Goal: Find specific page/section: Find specific page/section

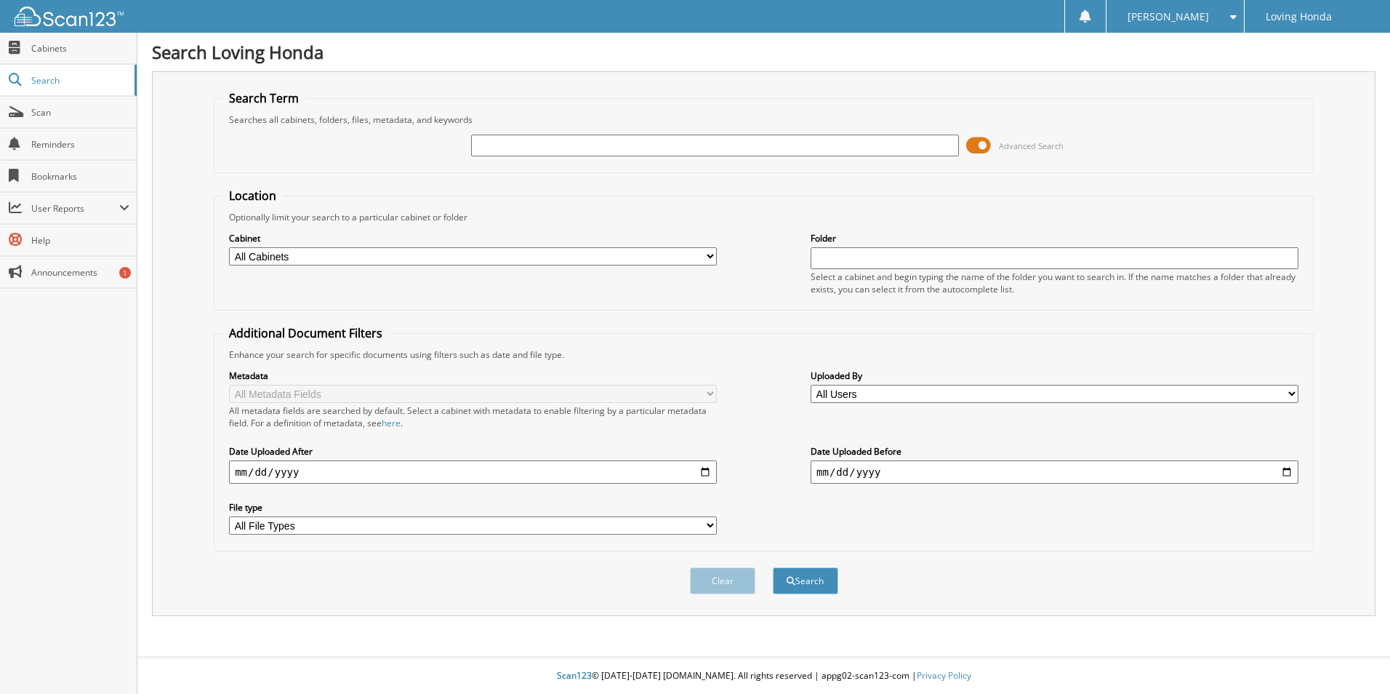
click at [554, 138] on input "text" at bounding box center [715, 146] width 488 height 22
type input "95763"
click at [773, 567] on button "Search" at bounding box center [805, 580] width 65 height 27
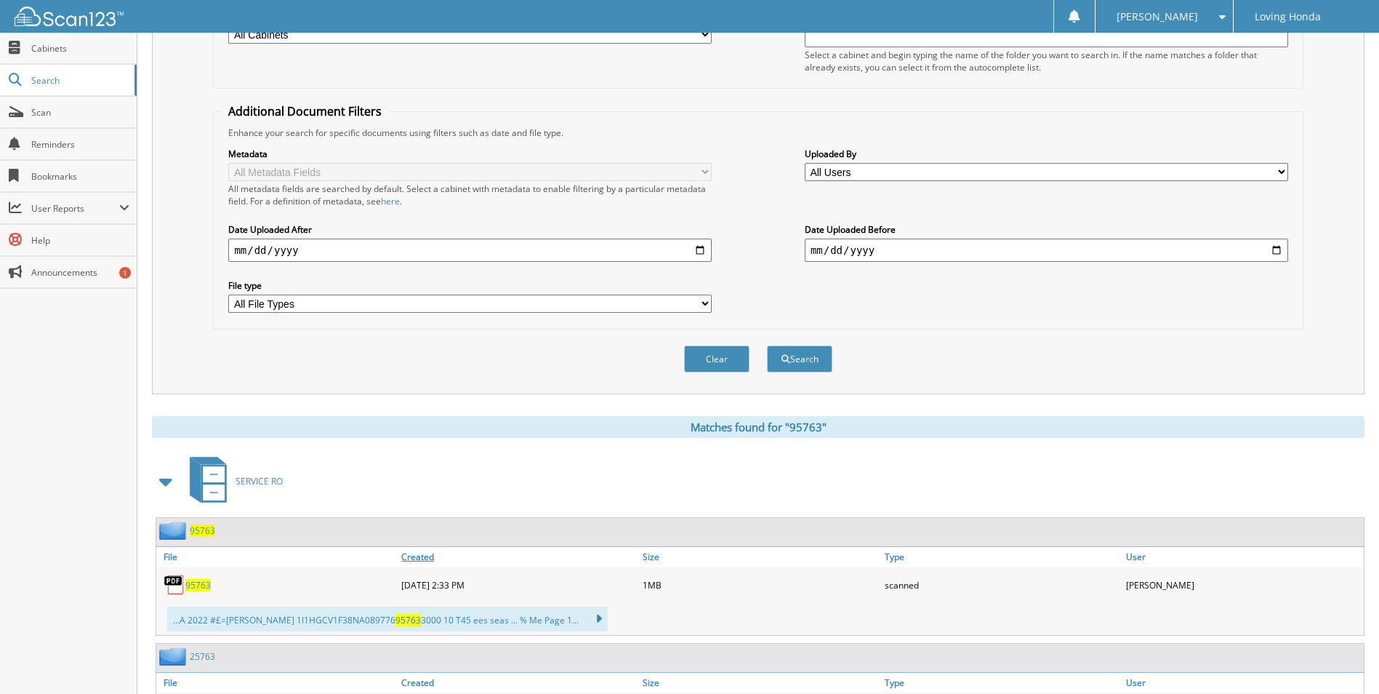
scroll to position [317, 0]
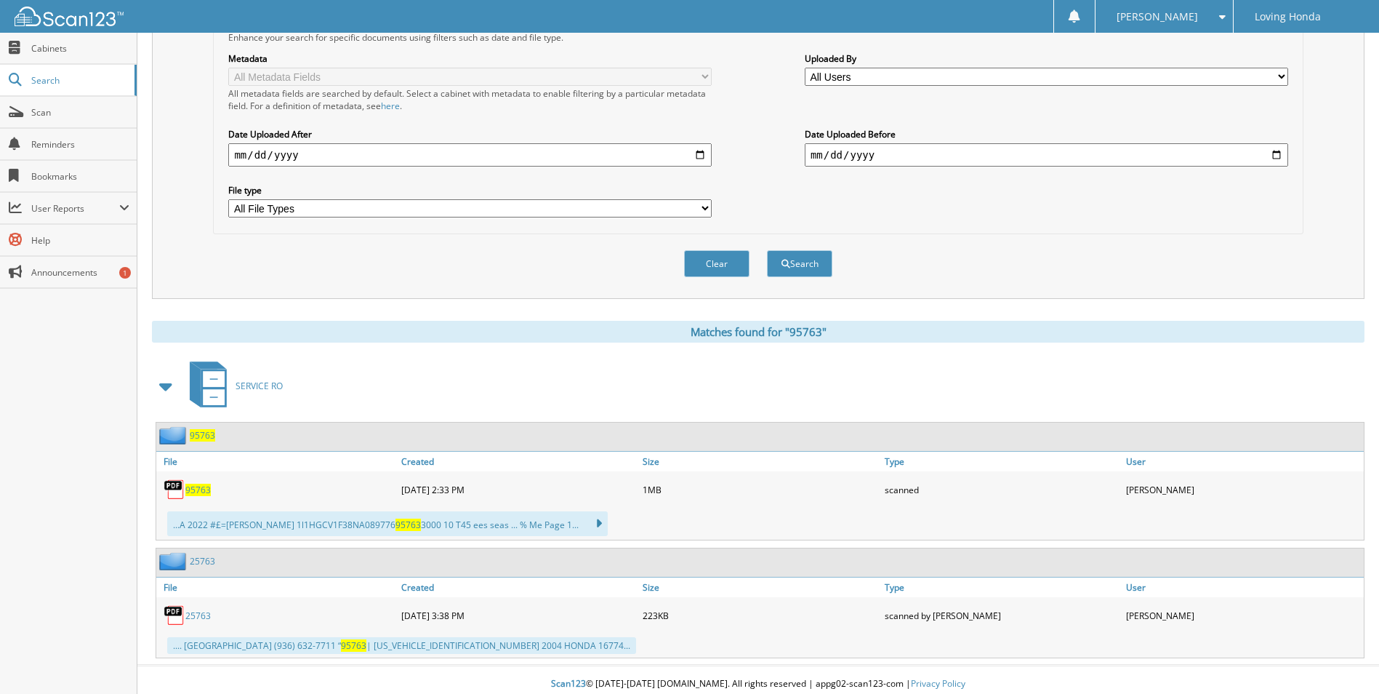
click at [201, 484] on span "95763" at bounding box center [197, 490] width 25 height 12
